Goal: Task Accomplishment & Management: Complete application form

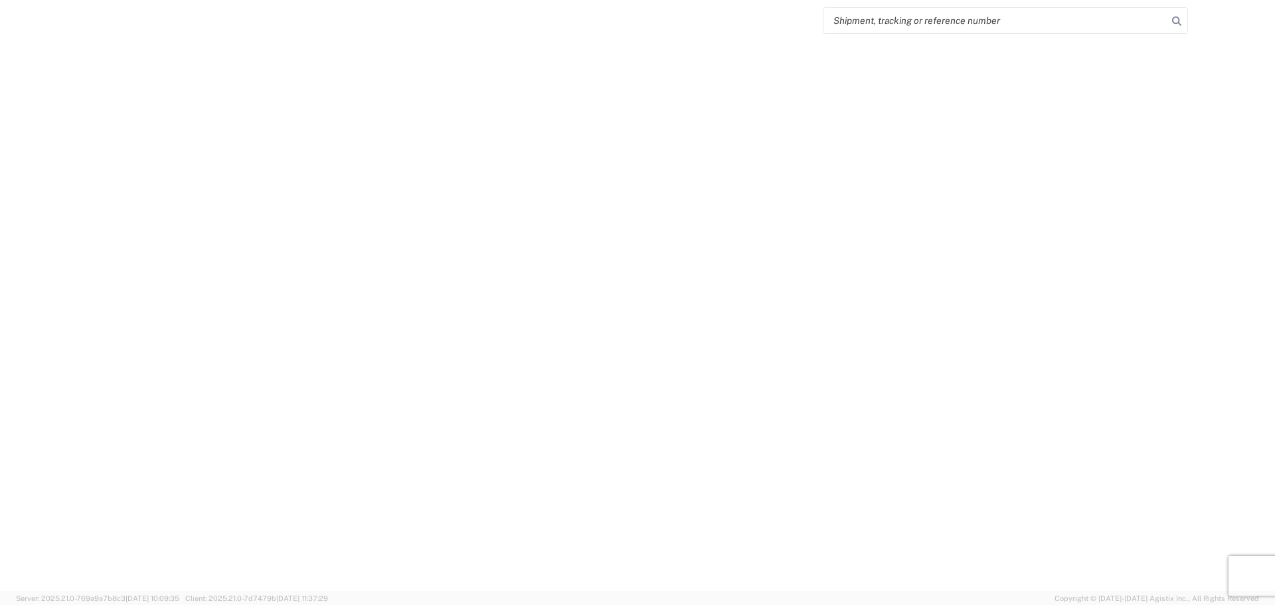
select select "FULL"
select select "LBS"
select select "IN"
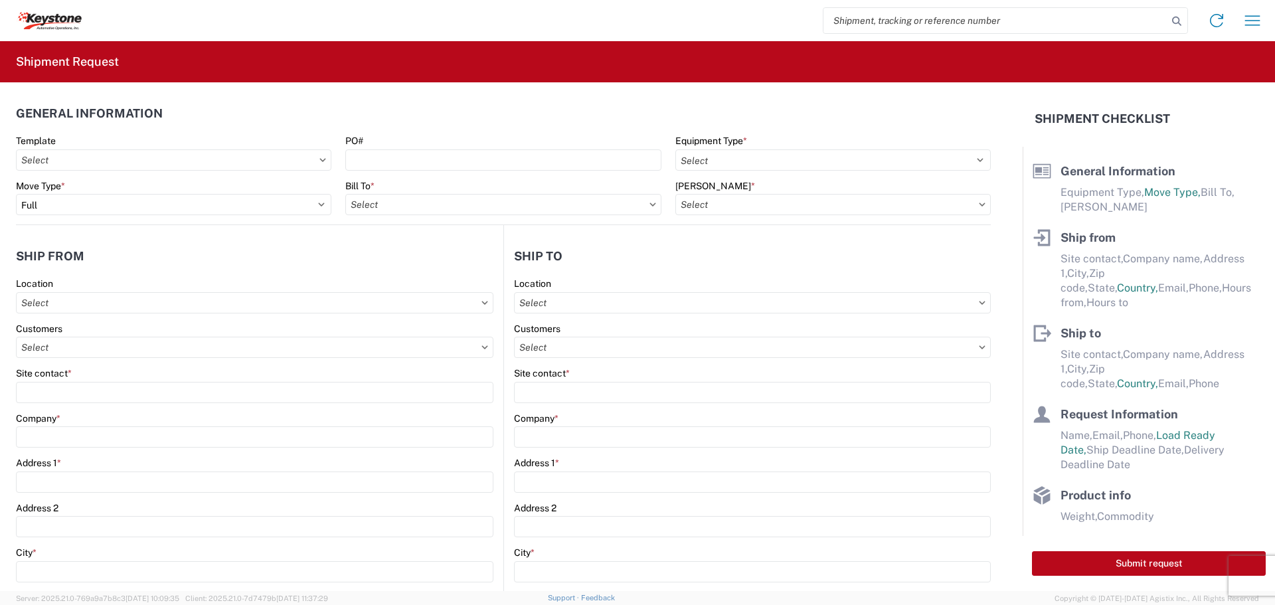
click at [983, 13] on input "search" at bounding box center [995, 20] width 344 height 25
click at [1175, 20] on icon at bounding box center [1176, 21] width 19 height 19
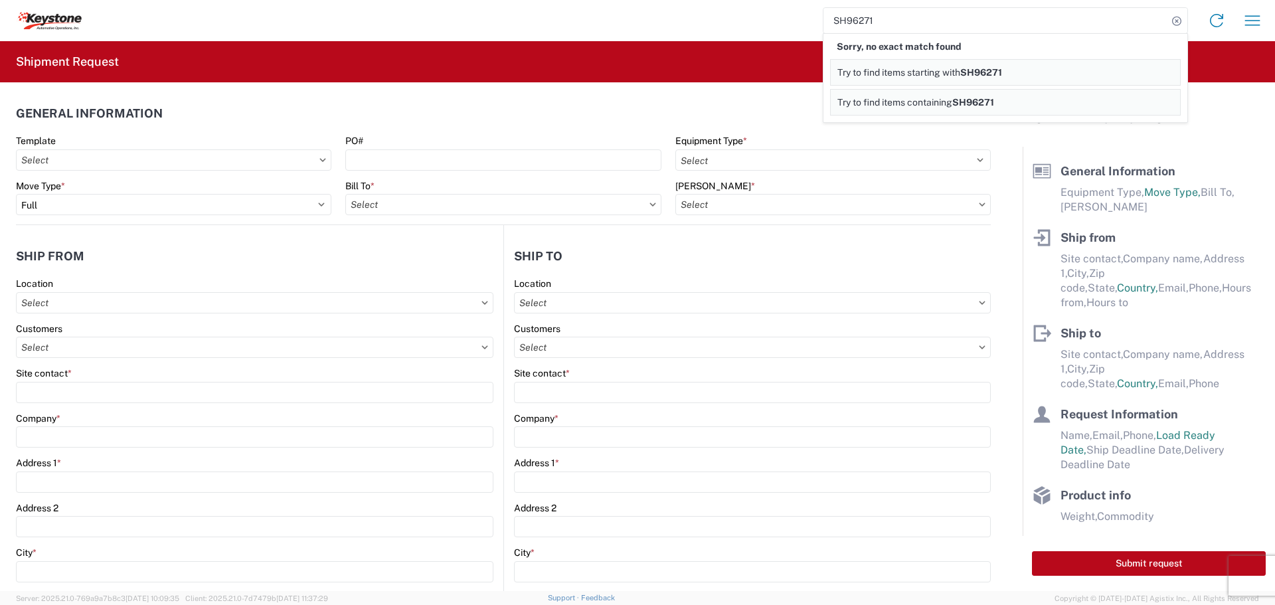
click at [882, 18] on input "SH96271" at bounding box center [995, 20] width 344 height 25
type input "S"
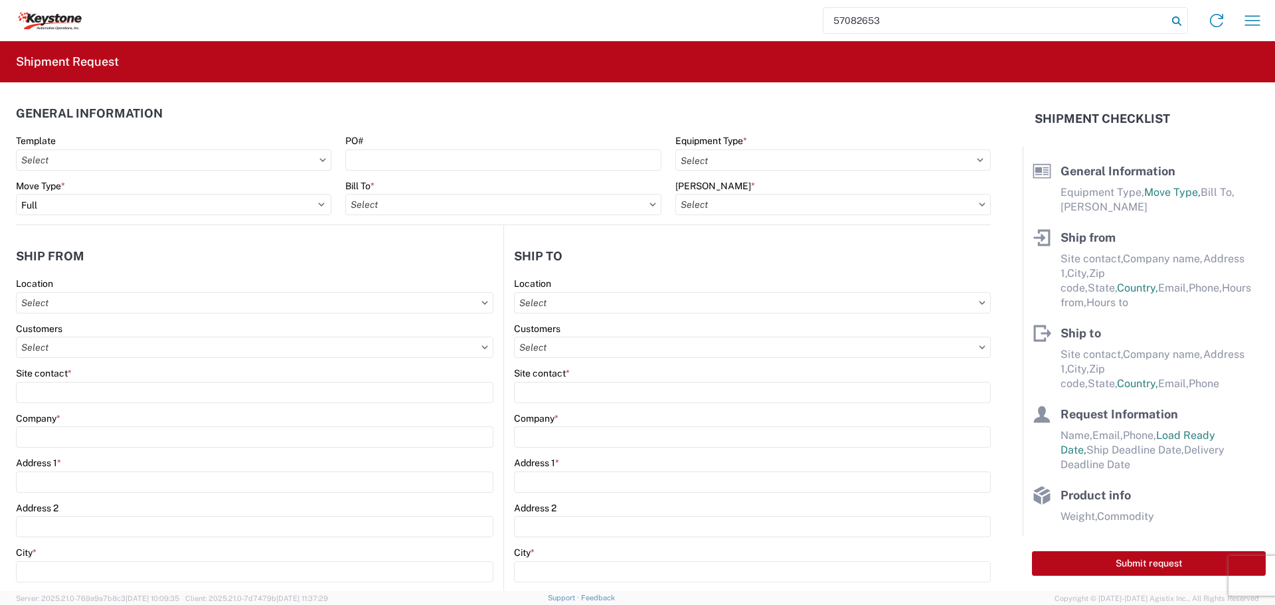
type input "57082653"
click at [1176, 15] on icon at bounding box center [1176, 21] width 19 height 19
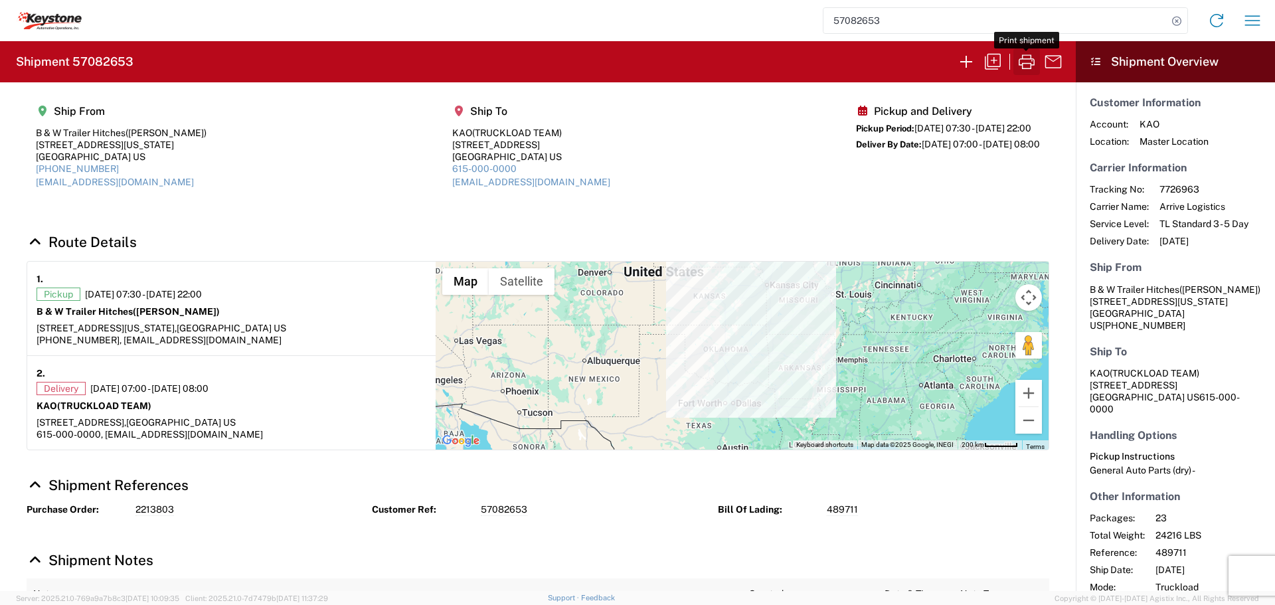
click at [1028, 61] on icon "button" at bounding box center [1026, 61] width 21 height 21
